Goal: Entertainment & Leisure: Browse casually

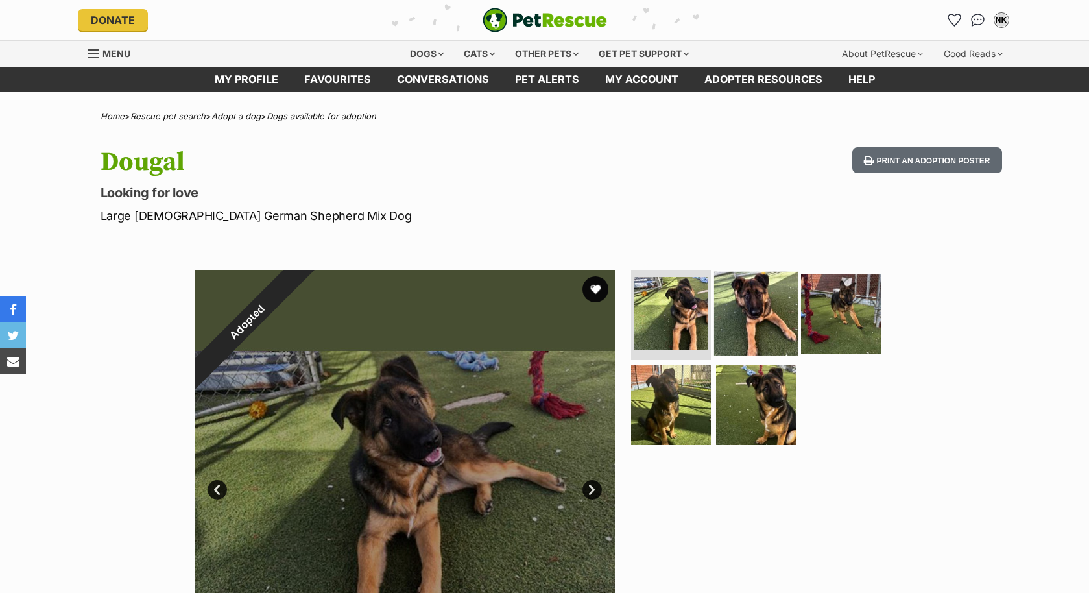
click at [750, 328] on img at bounding box center [756, 313] width 84 height 84
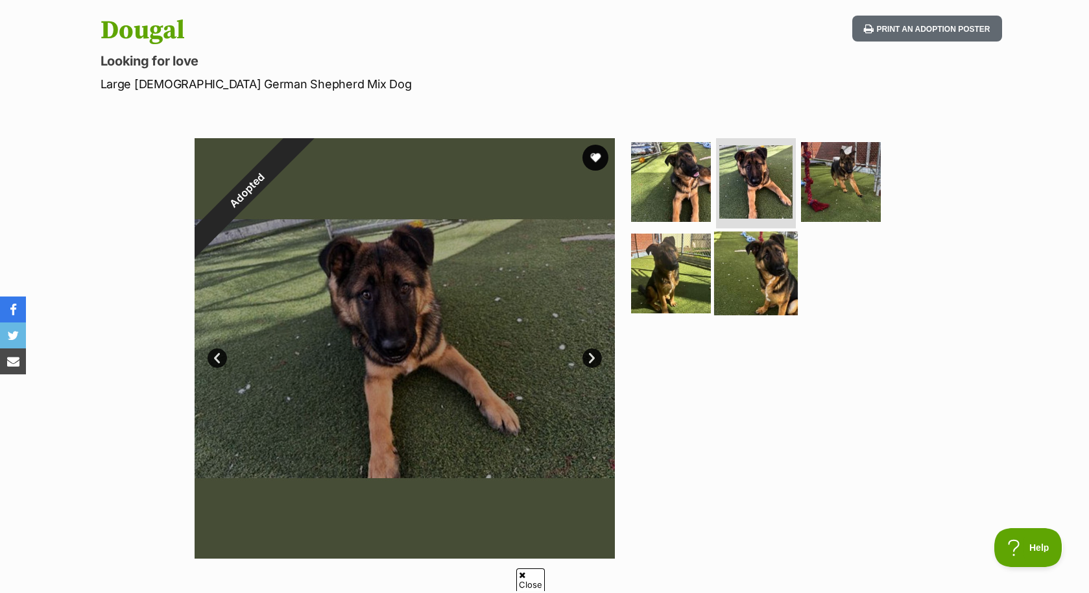
scroll to position [132, 0]
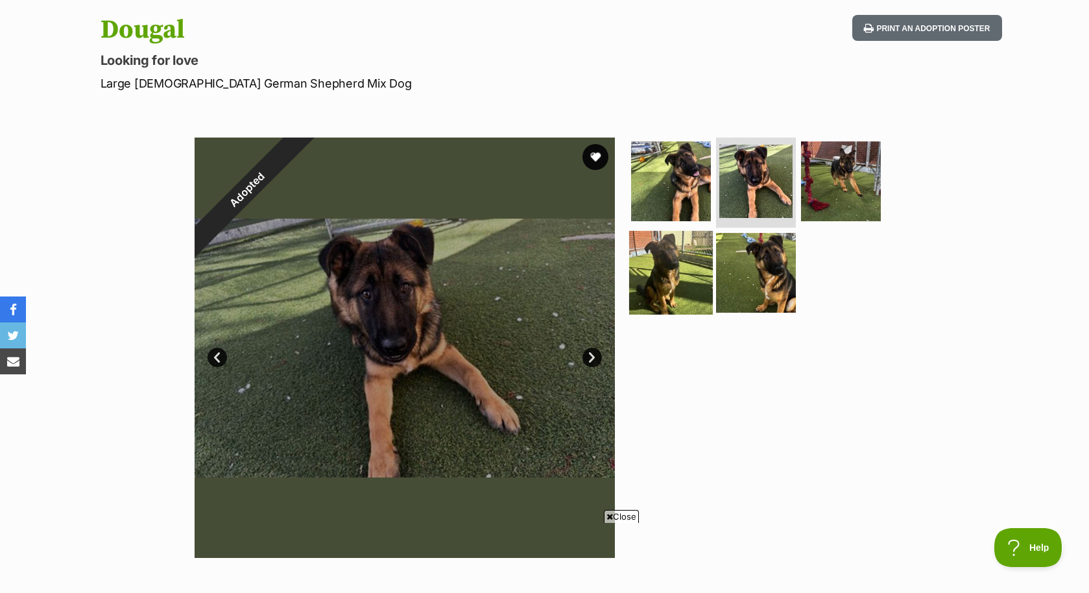
click at [661, 280] on img at bounding box center [671, 273] width 84 height 84
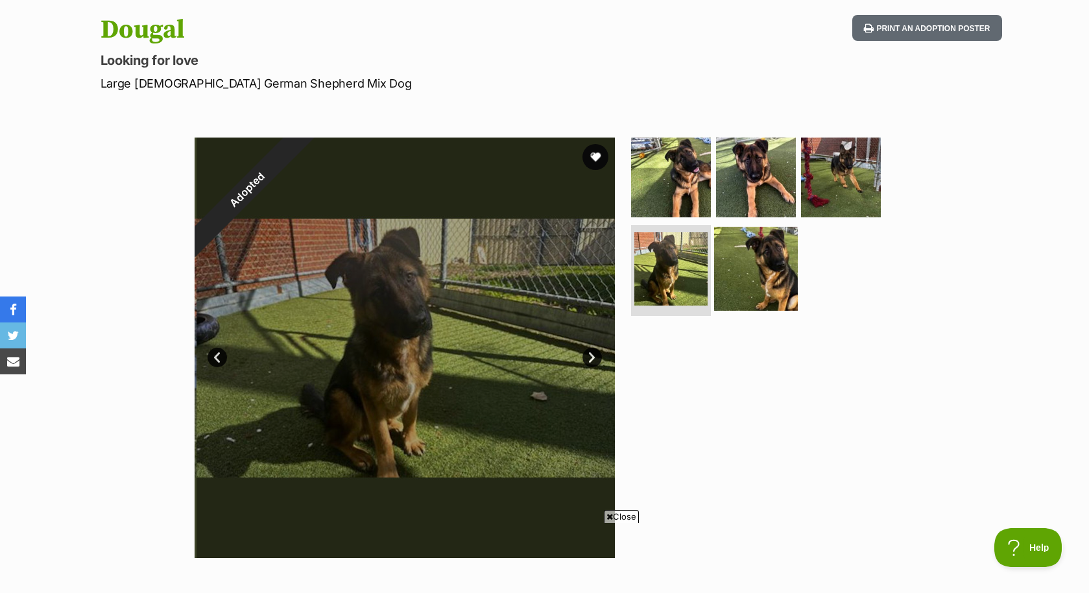
scroll to position [0, 0]
click at [783, 257] on img at bounding box center [756, 269] width 84 height 84
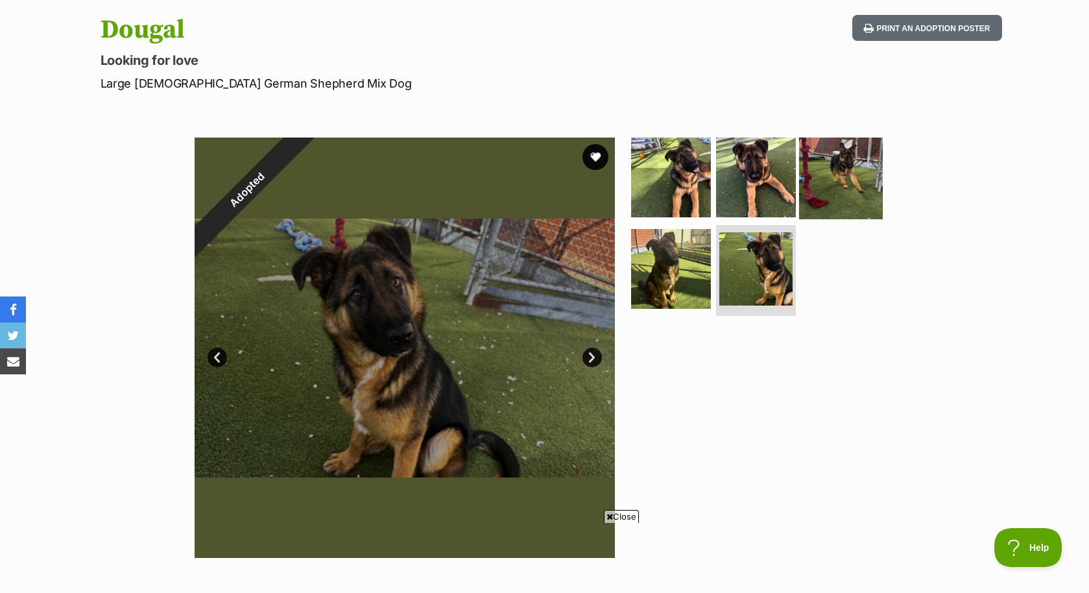
click at [850, 167] on img at bounding box center [841, 177] width 84 height 84
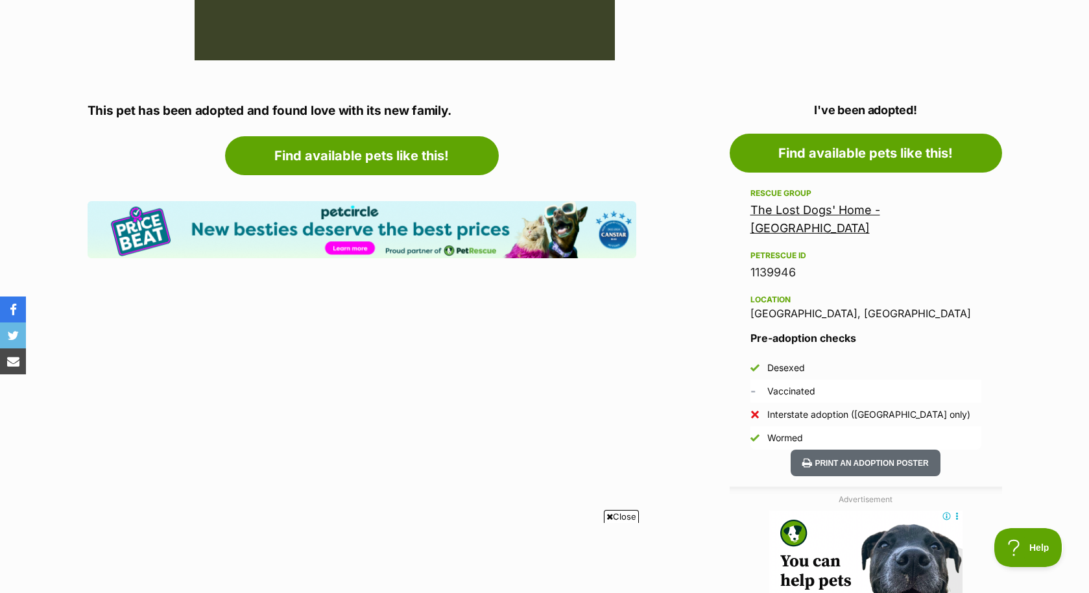
scroll to position [640, 0]
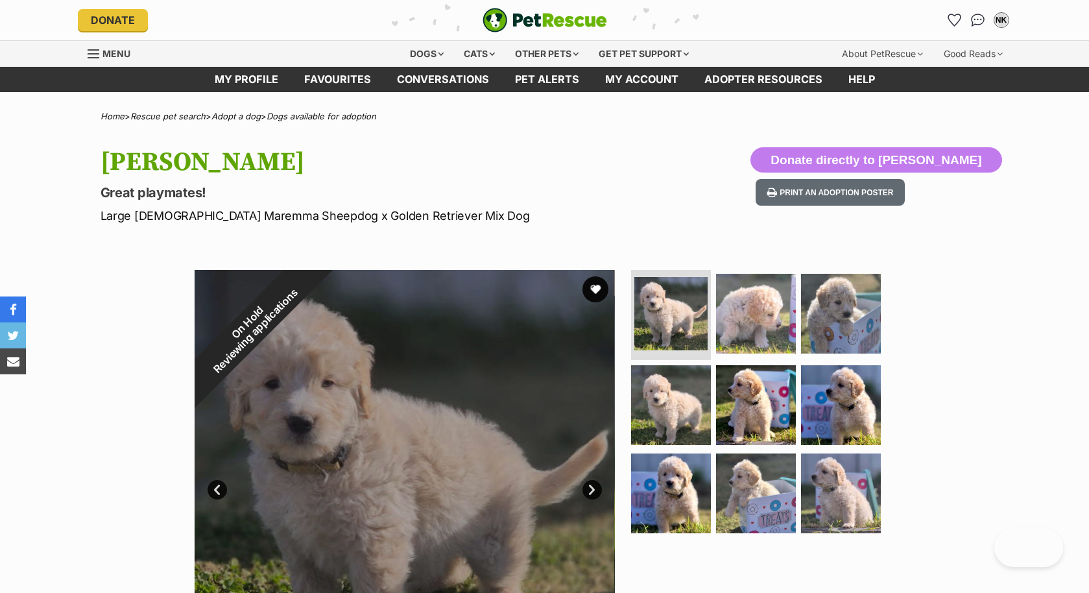
click at [735, 341] on img at bounding box center [756, 314] width 80 height 80
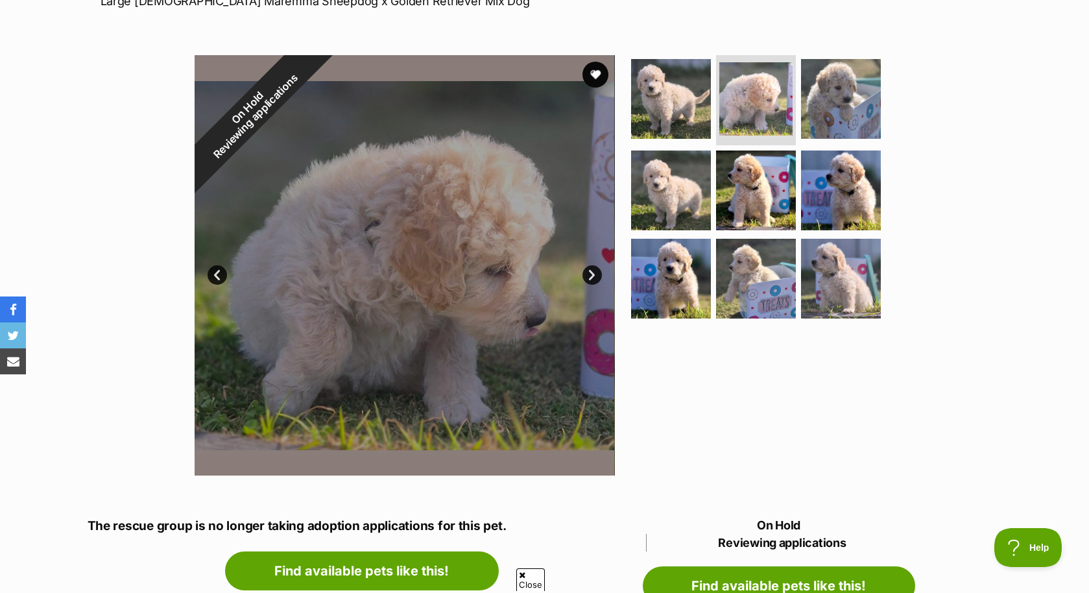
scroll to position [215, 0]
click at [634, 94] on img at bounding box center [671, 98] width 84 height 84
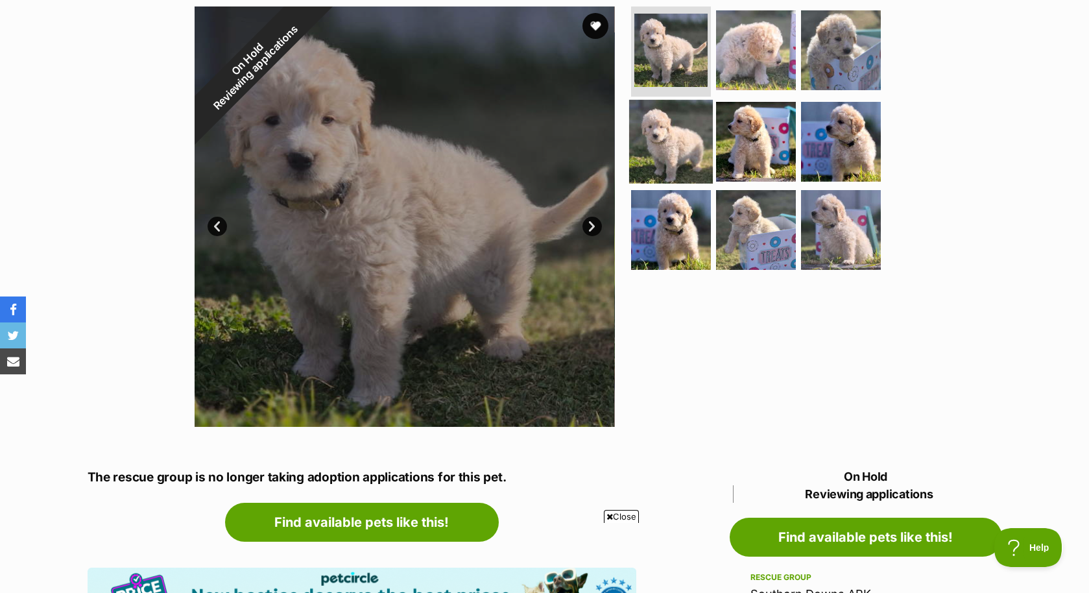
scroll to position [263, 0]
click at [686, 161] on img at bounding box center [671, 142] width 84 height 84
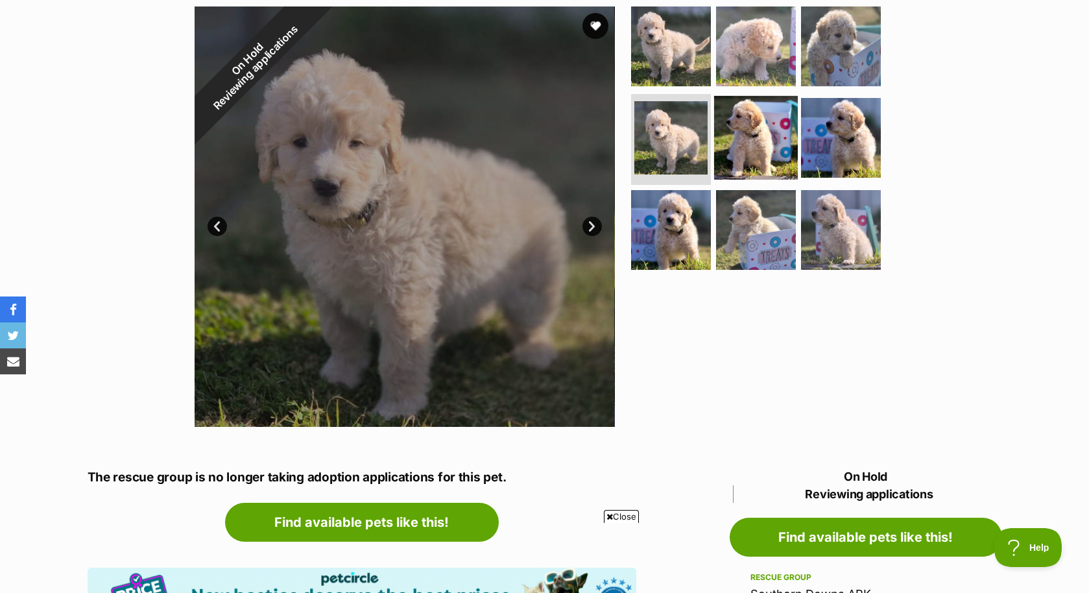
click at [764, 142] on img at bounding box center [756, 138] width 84 height 84
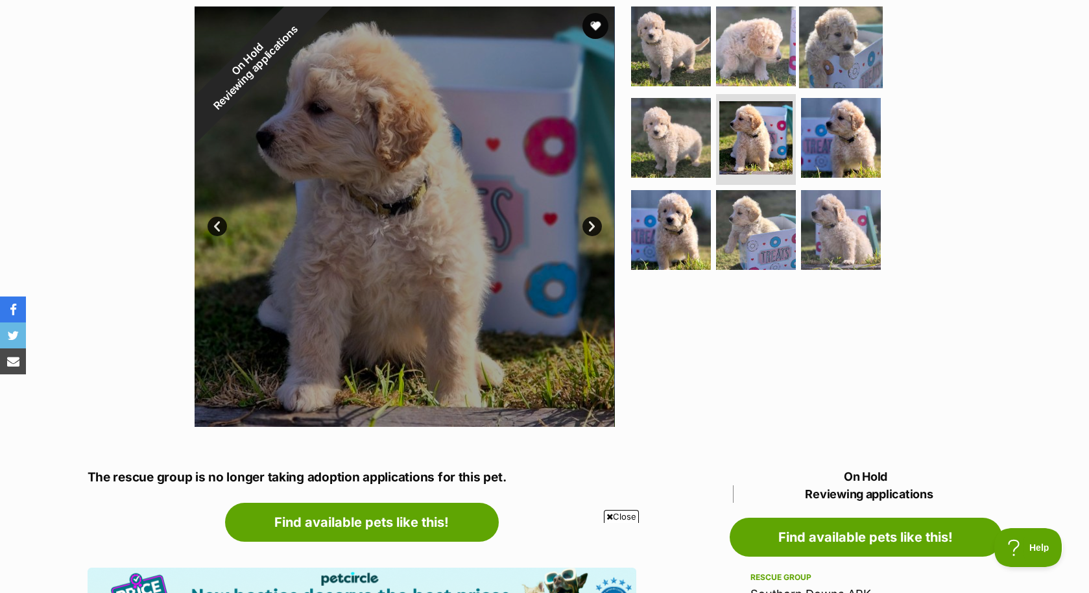
click at [837, 23] on img at bounding box center [841, 46] width 84 height 84
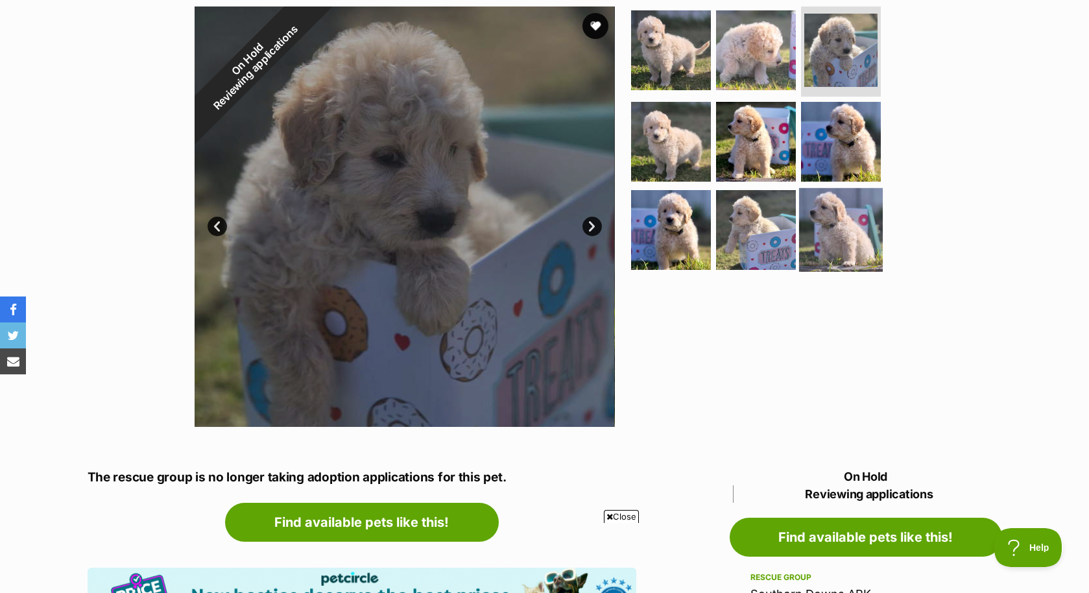
click at [844, 219] on img at bounding box center [841, 230] width 84 height 84
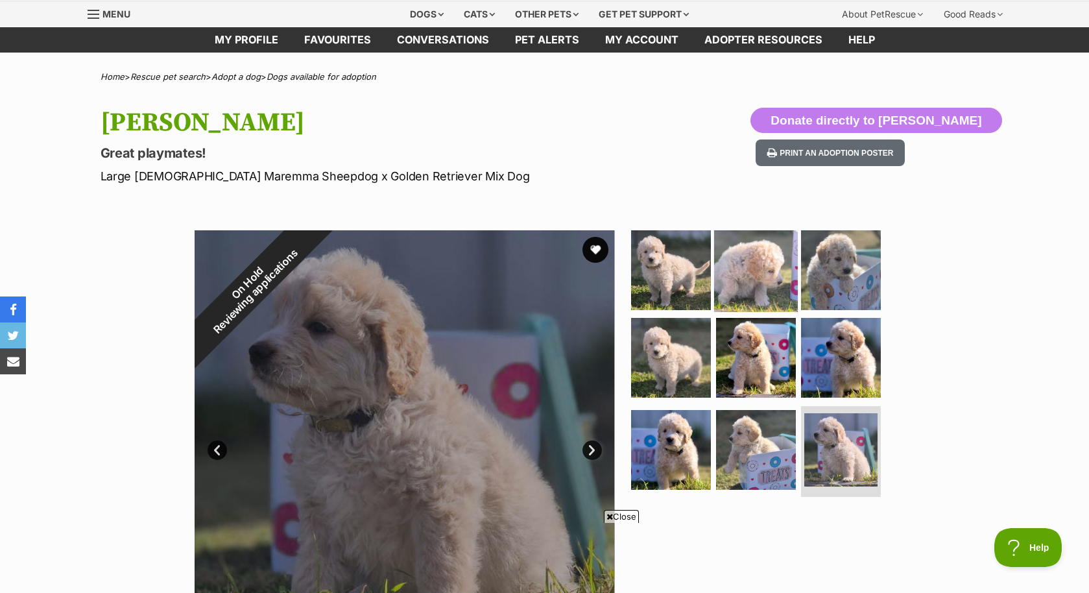
scroll to position [48, 0]
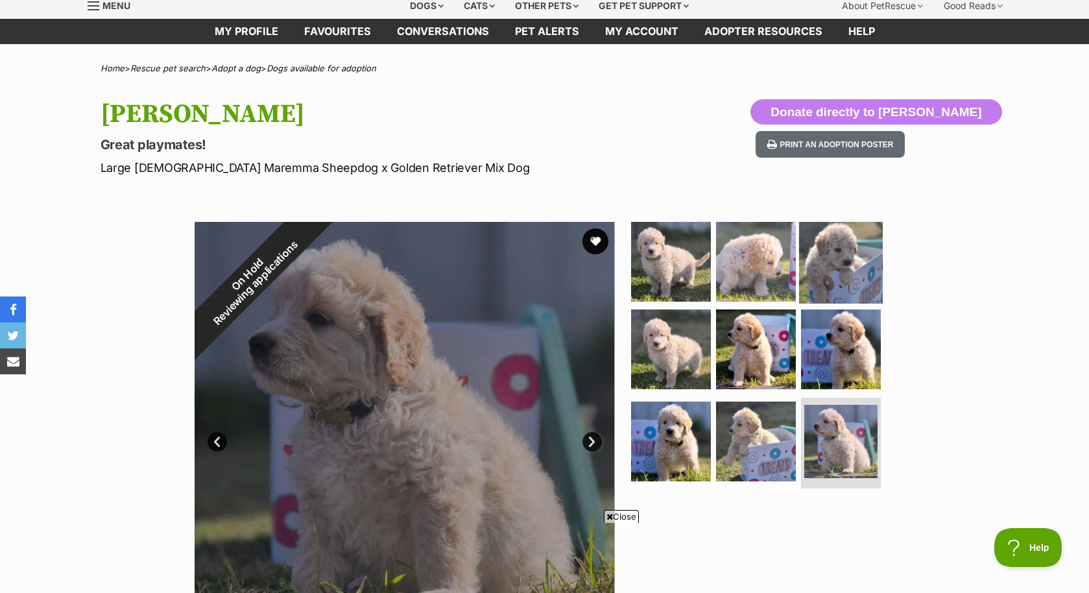
click at [843, 276] on img at bounding box center [841, 261] width 84 height 84
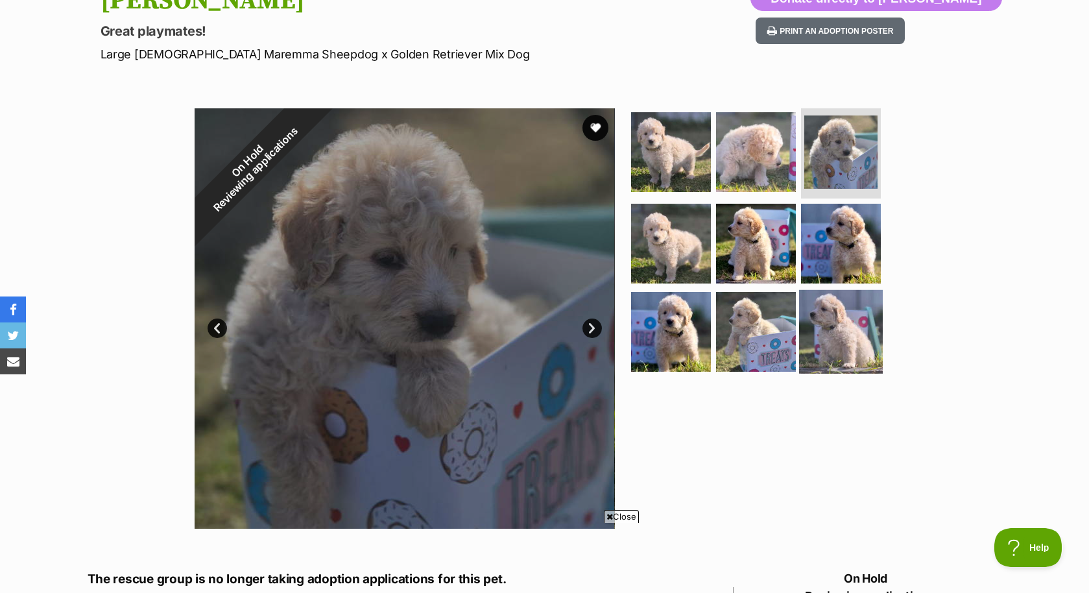
scroll to position [207, 0]
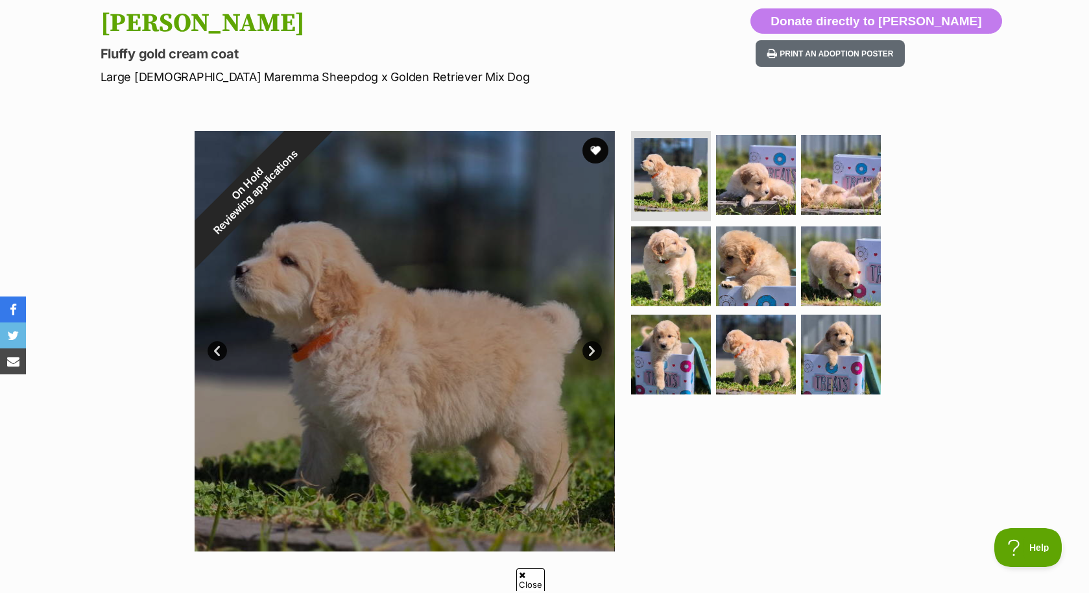
scroll to position [140, 0]
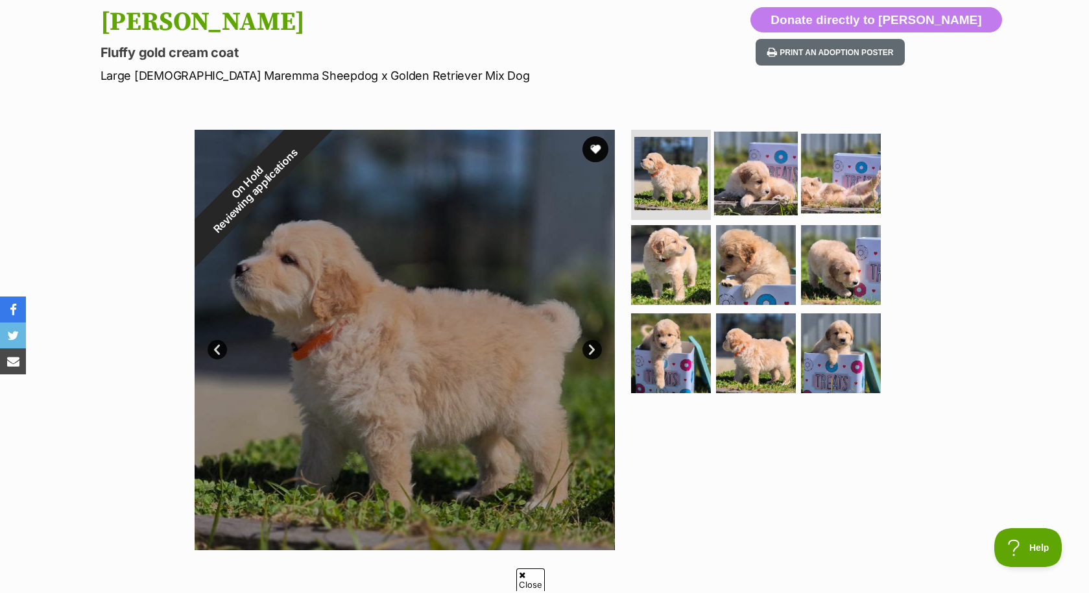
click at [777, 144] on img at bounding box center [756, 173] width 84 height 84
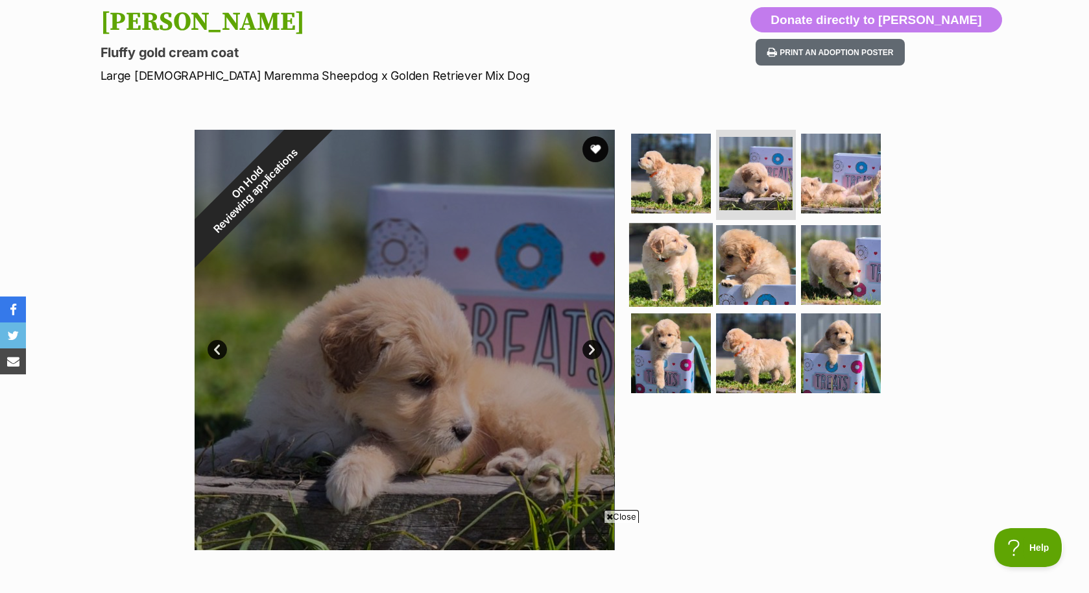
scroll to position [0, 0]
click at [685, 268] on img at bounding box center [671, 265] width 84 height 84
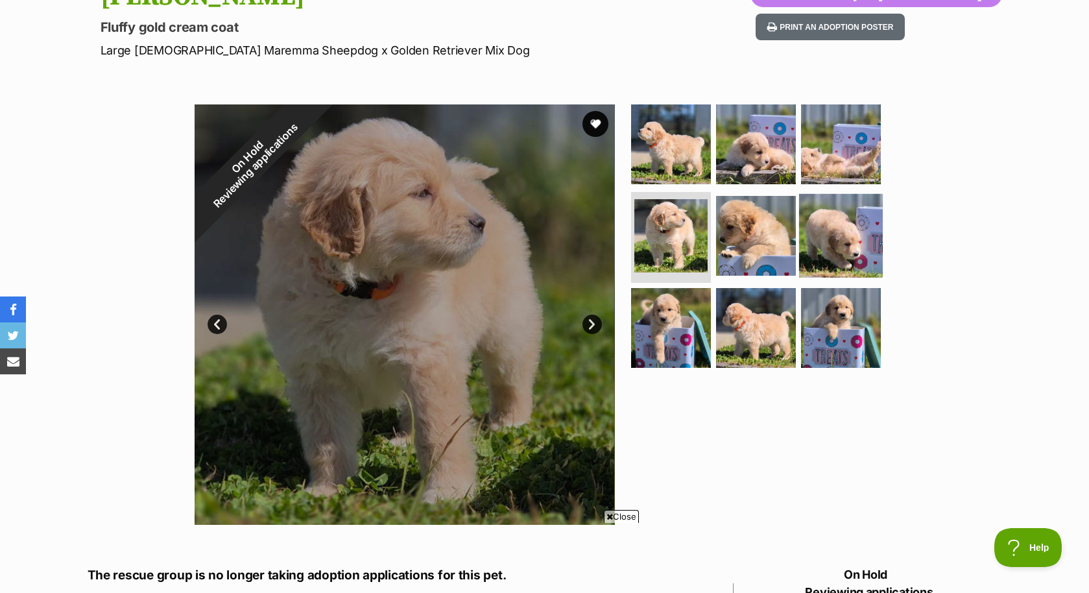
scroll to position [165, 0]
click at [796, 230] on ul at bounding box center [761, 240] width 266 height 272
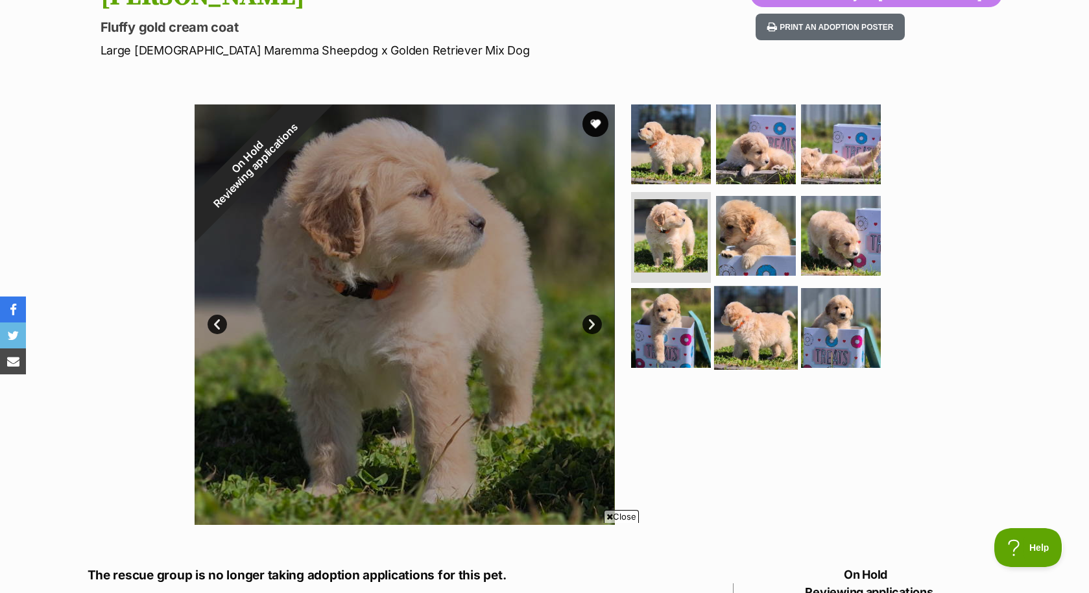
click at [753, 322] on img at bounding box center [756, 328] width 84 height 84
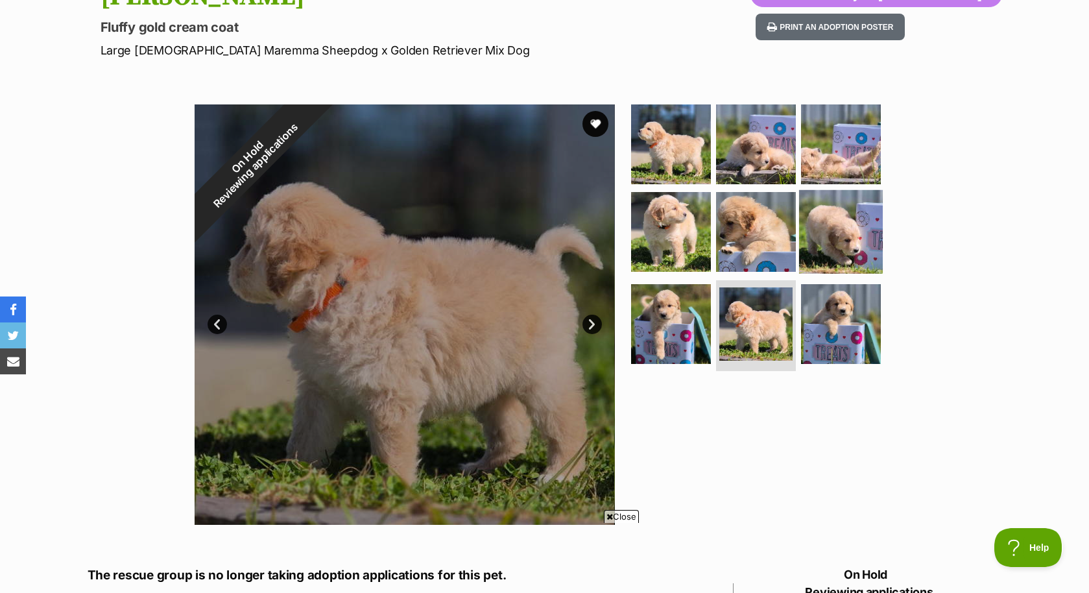
click at [844, 206] on img at bounding box center [841, 232] width 84 height 84
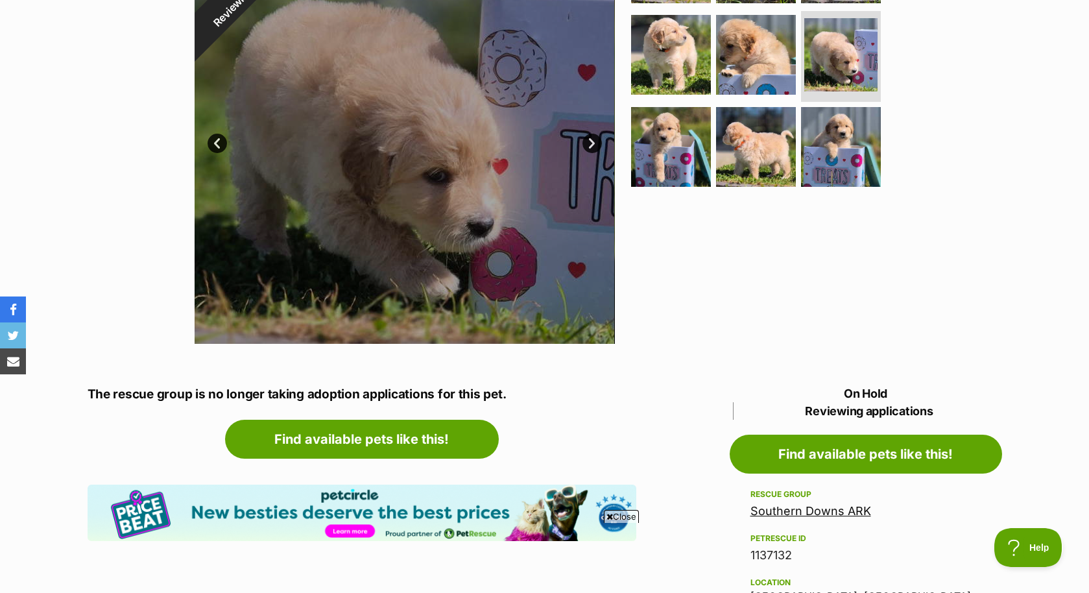
scroll to position [346, 0]
